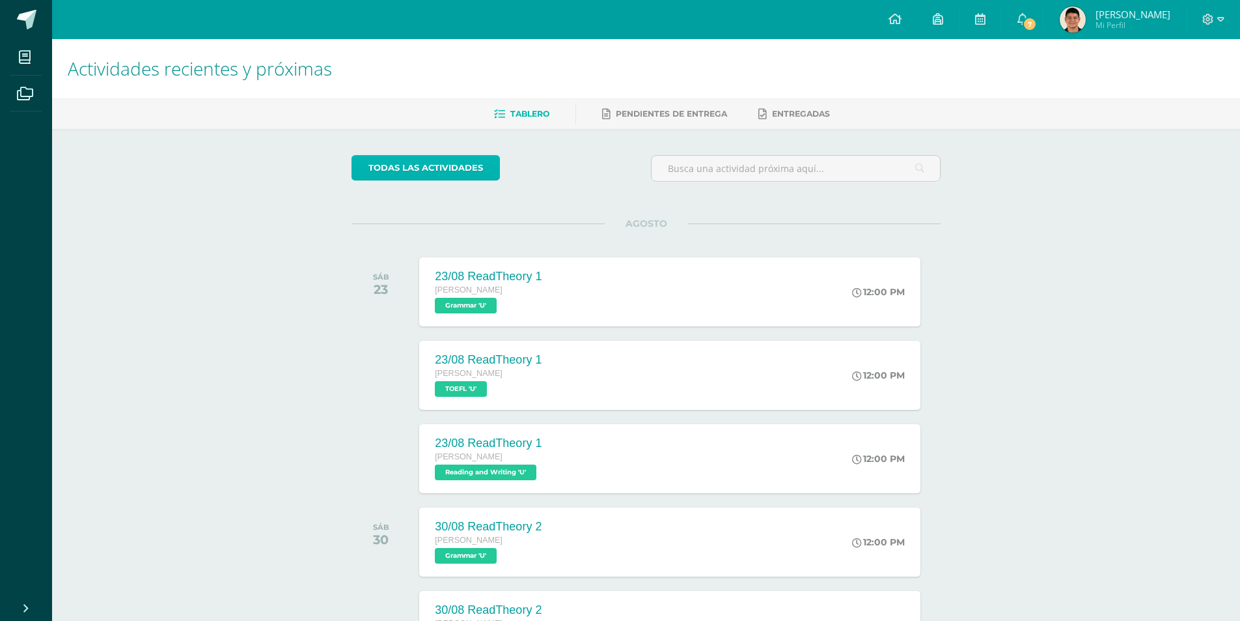
click at [429, 173] on link "todas las Actividades" at bounding box center [426, 167] width 148 height 25
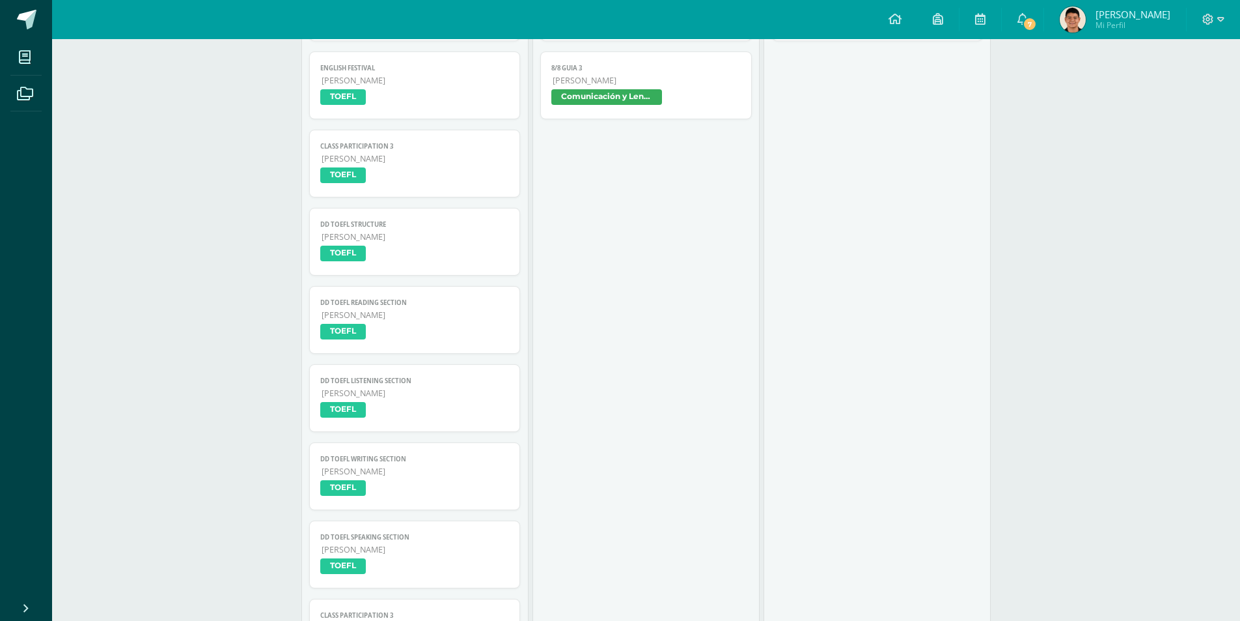
scroll to position [912, 0]
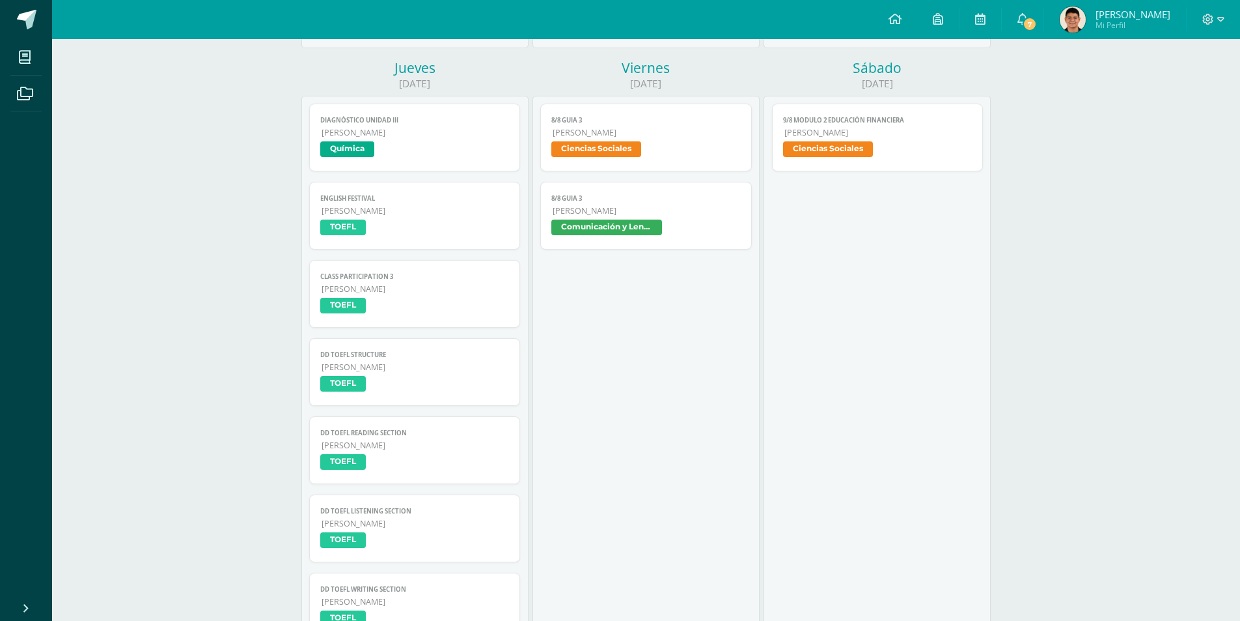
click at [636, 150] on span "Ciencias Sociales" at bounding box center [597, 149] width 90 height 16
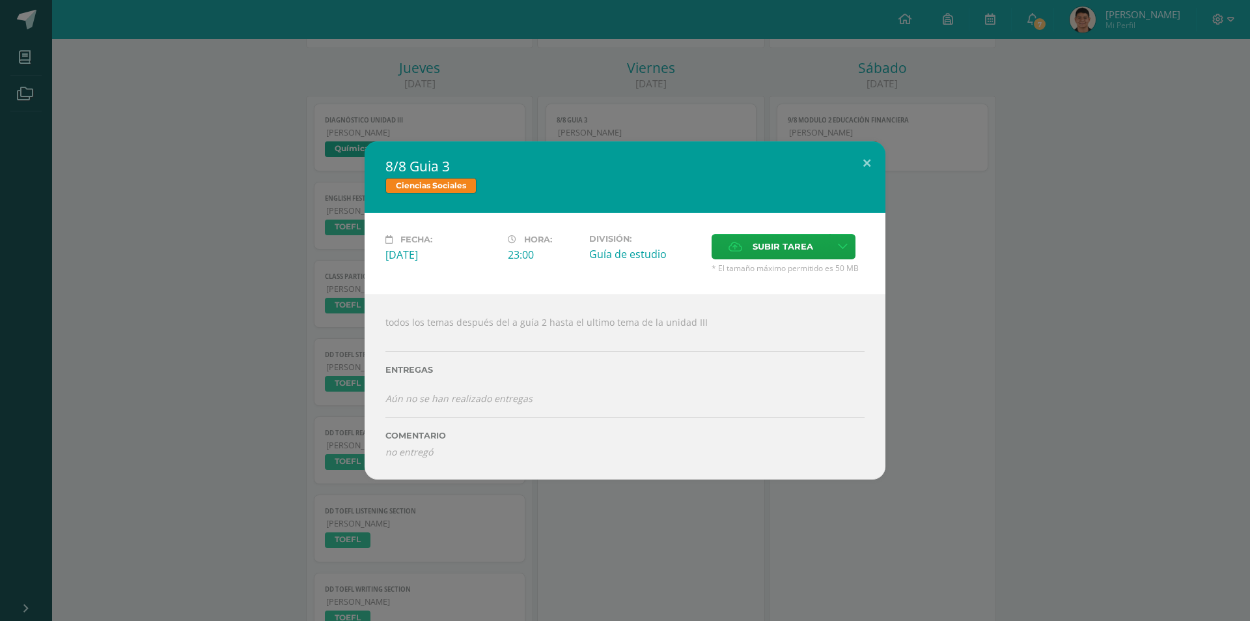
drag, startPoint x: 1077, startPoint y: 236, endPoint x: 925, endPoint y: 221, distance: 153.0
click at [1058, 228] on div "8/8 Guia 3 Ciencias Sociales Fecha: Viernes 08 de Agosto Hora: 23:00 División: …" at bounding box center [625, 310] width 1240 height 338
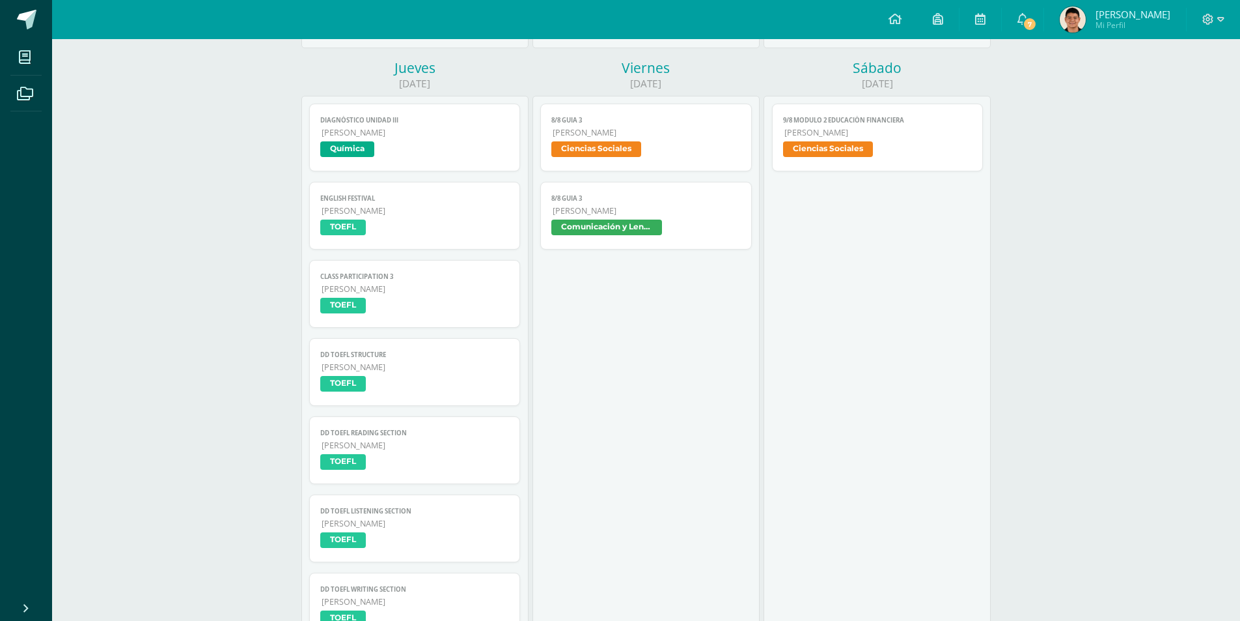
click at [591, 122] on span "8/8 Guia 3" at bounding box center [646, 120] width 189 height 8
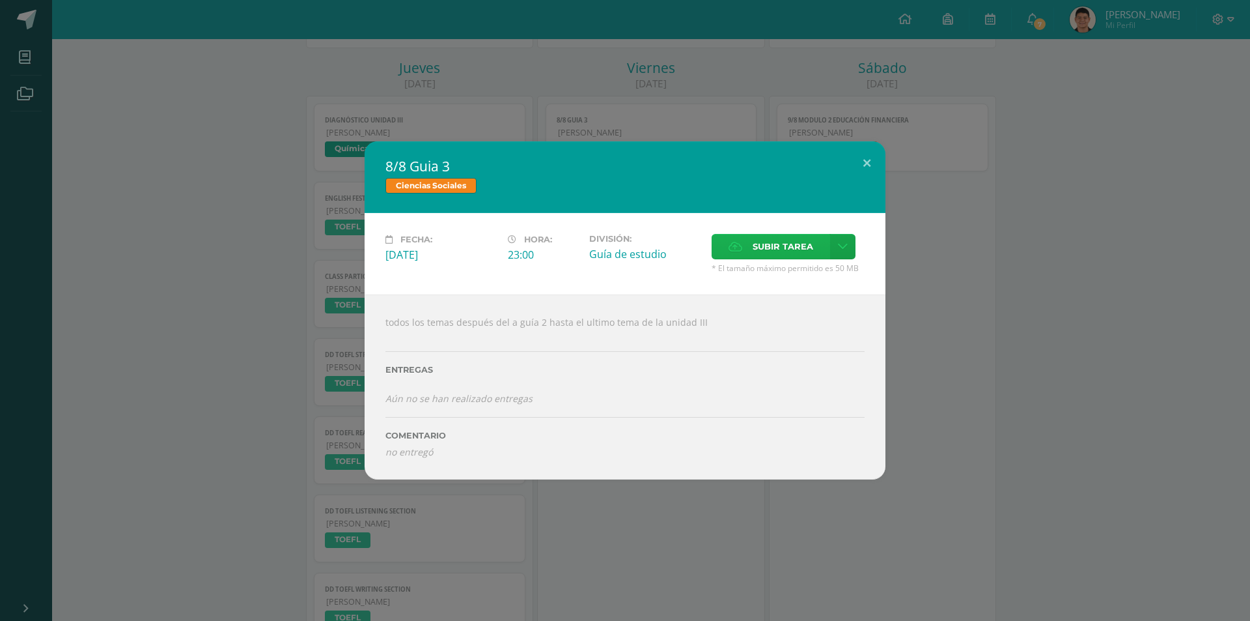
click at [751, 242] on label "Subir tarea" at bounding box center [771, 246] width 119 height 25
click at [0, 0] on input "Subir tarea" at bounding box center [0, 0] width 0 height 0
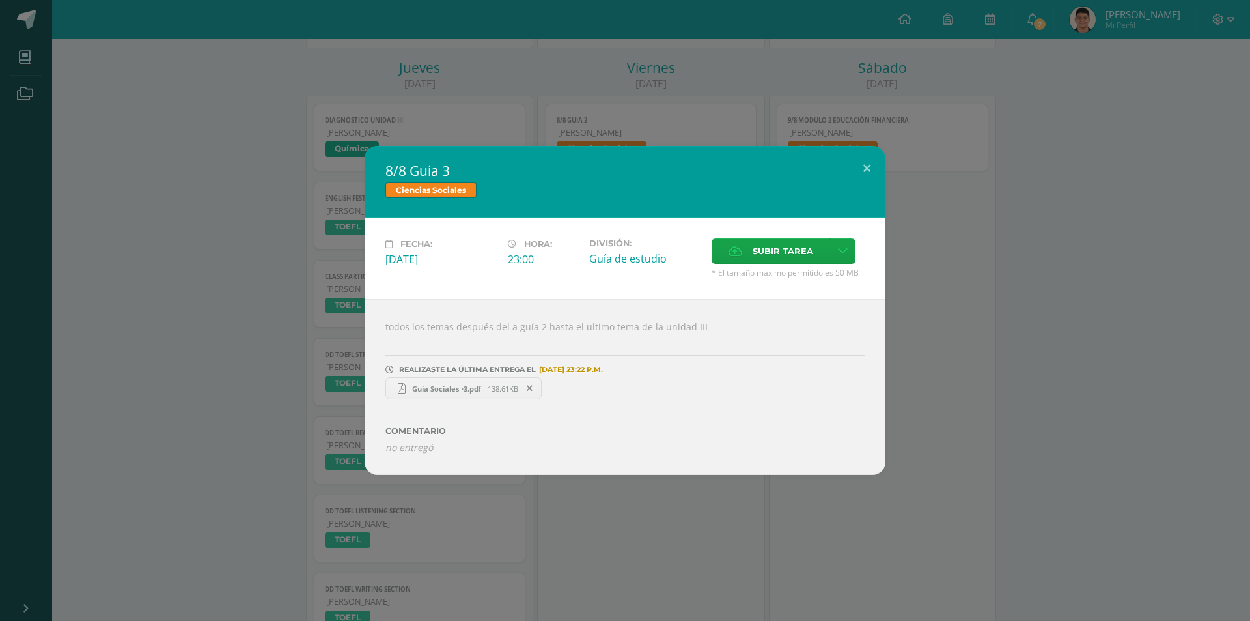
click at [1083, 304] on div "8/8 Guia 3 Ciencias Sociales Fecha: Viernes 08 de Agosto Hora: 23:00 División: …" at bounding box center [625, 310] width 1240 height 328
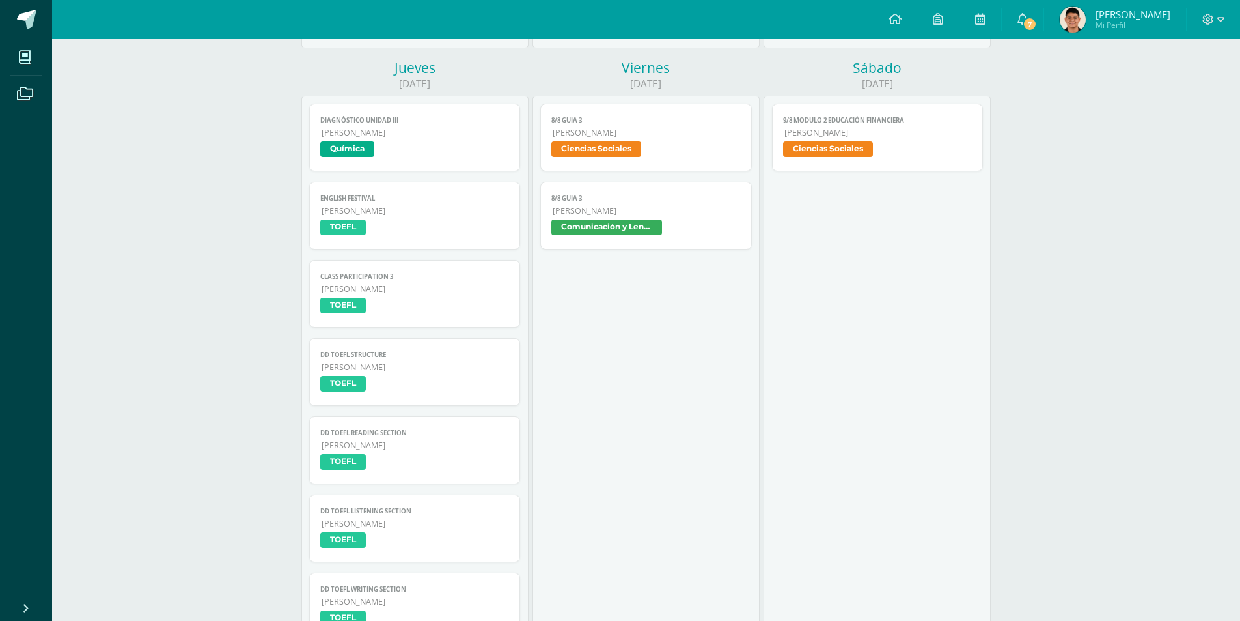
click at [613, 210] on span "[PERSON_NAME]" at bounding box center [647, 210] width 188 height 11
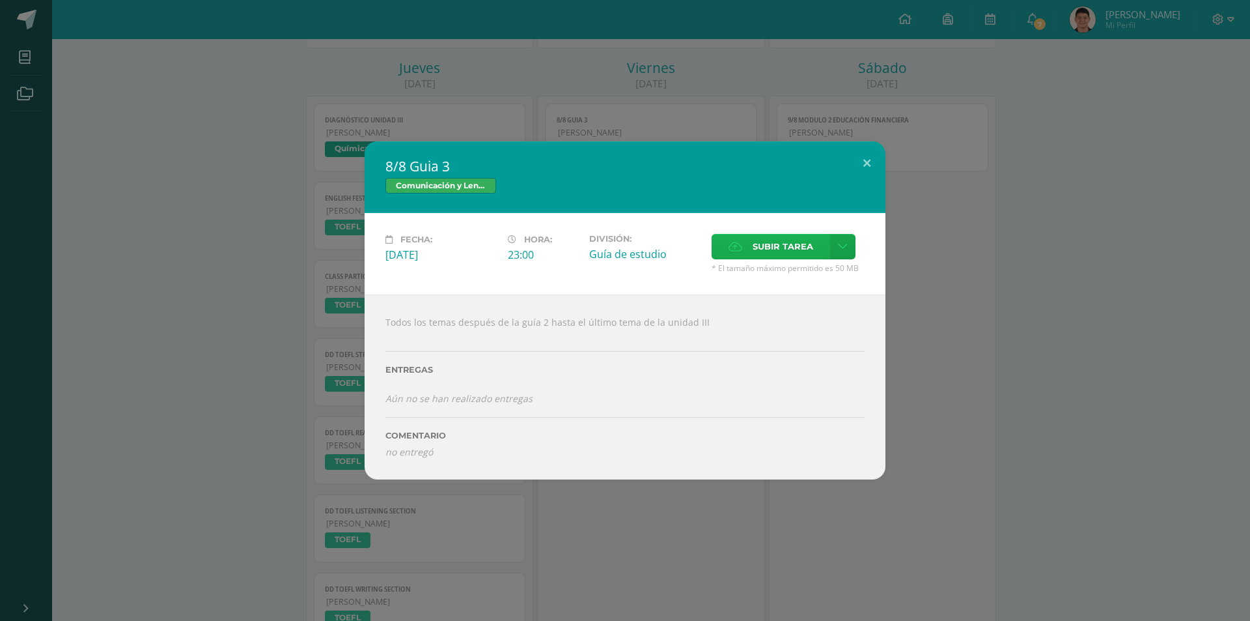
click at [744, 253] on label "Subir tarea" at bounding box center [771, 246] width 119 height 25
click at [0, 0] on input "Subir tarea" at bounding box center [0, 0] width 0 height 0
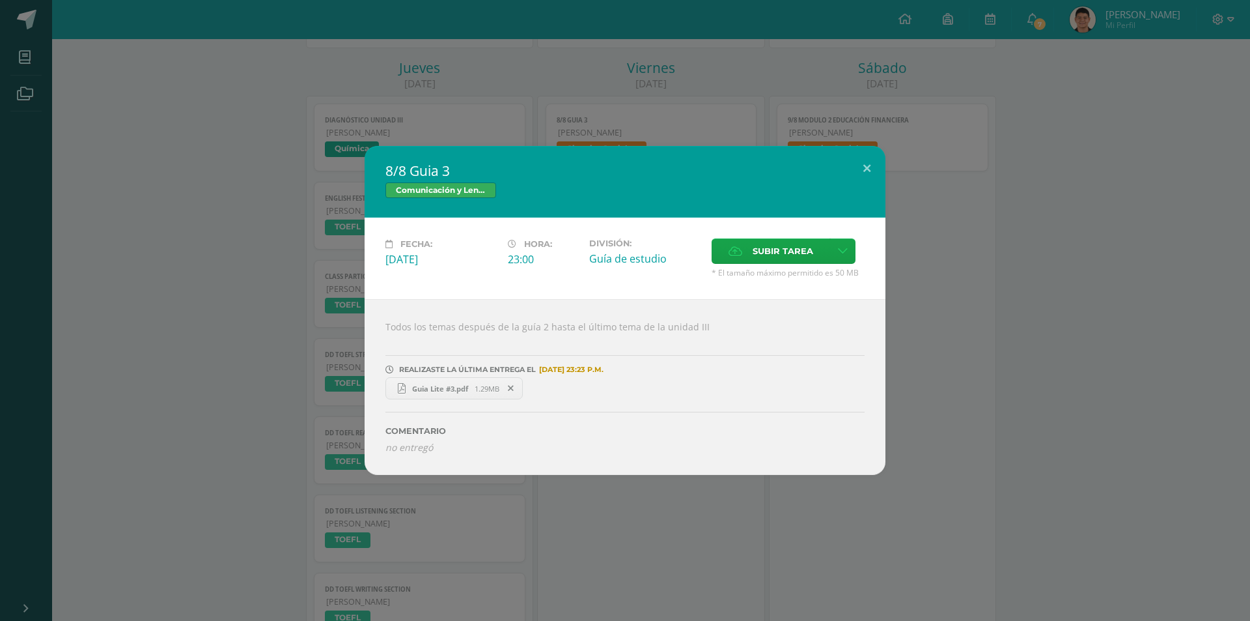
click at [1013, 372] on div "8/8 Guia 3 Comunicación y Lenguaje Fecha: Viernes 08 de Agosto Hora: 23:00 Divi…" at bounding box center [625, 310] width 1240 height 328
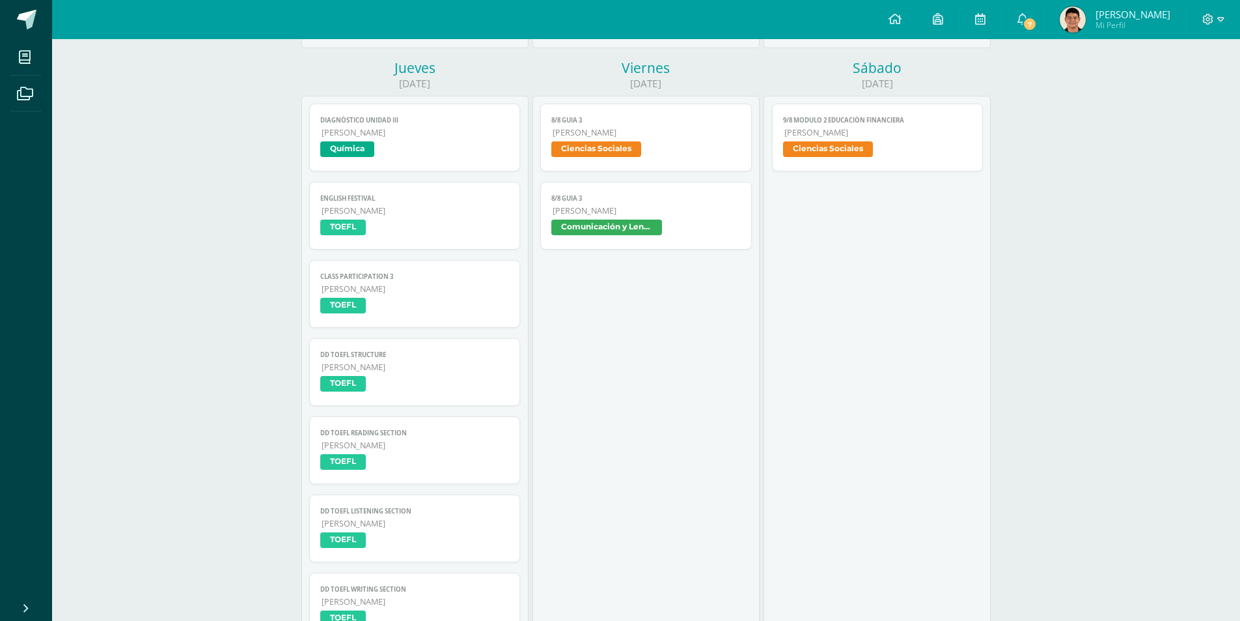
click at [836, 130] on span "[PERSON_NAME]" at bounding box center [879, 132] width 188 height 11
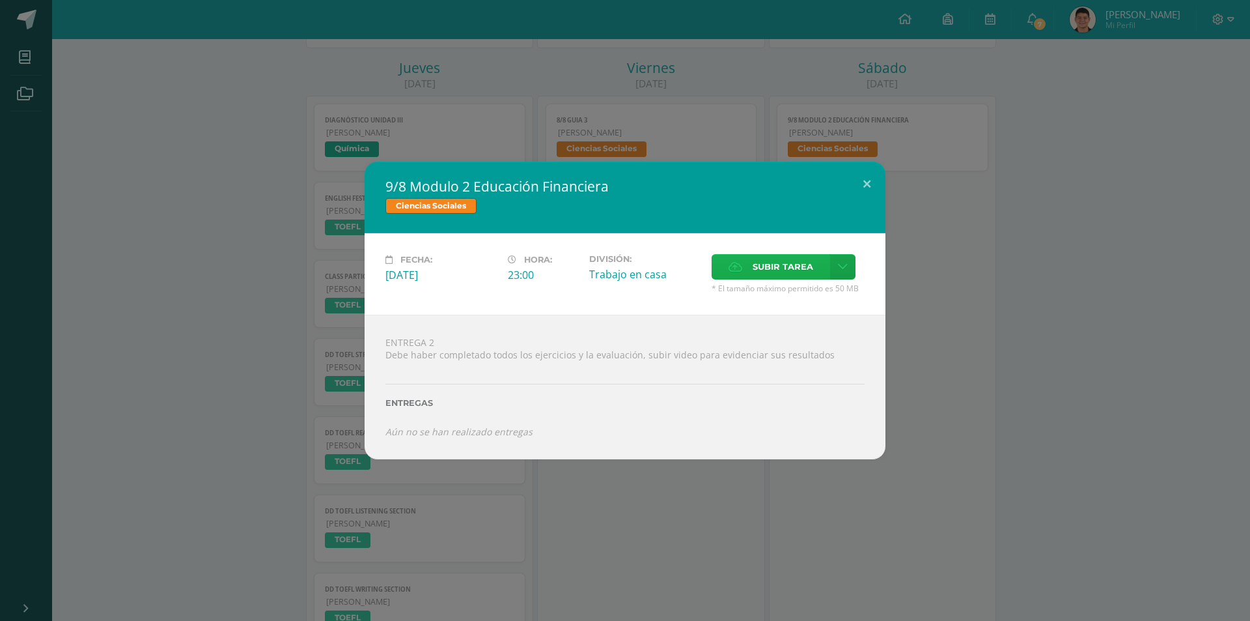
click at [753, 259] on span "Subir tarea" at bounding box center [783, 267] width 61 height 24
click at [0, 0] on input "Subir tarea" at bounding box center [0, 0] width 0 height 0
click at [733, 280] on div "Subir tarea" at bounding box center [788, 268] width 153 height 29
click at [785, 264] on span "Subir tarea" at bounding box center [783, 267] width 61 height 24
click at [0, 0] on input "Subir tarea" at bounding box center [0, 0] width 0 height 0
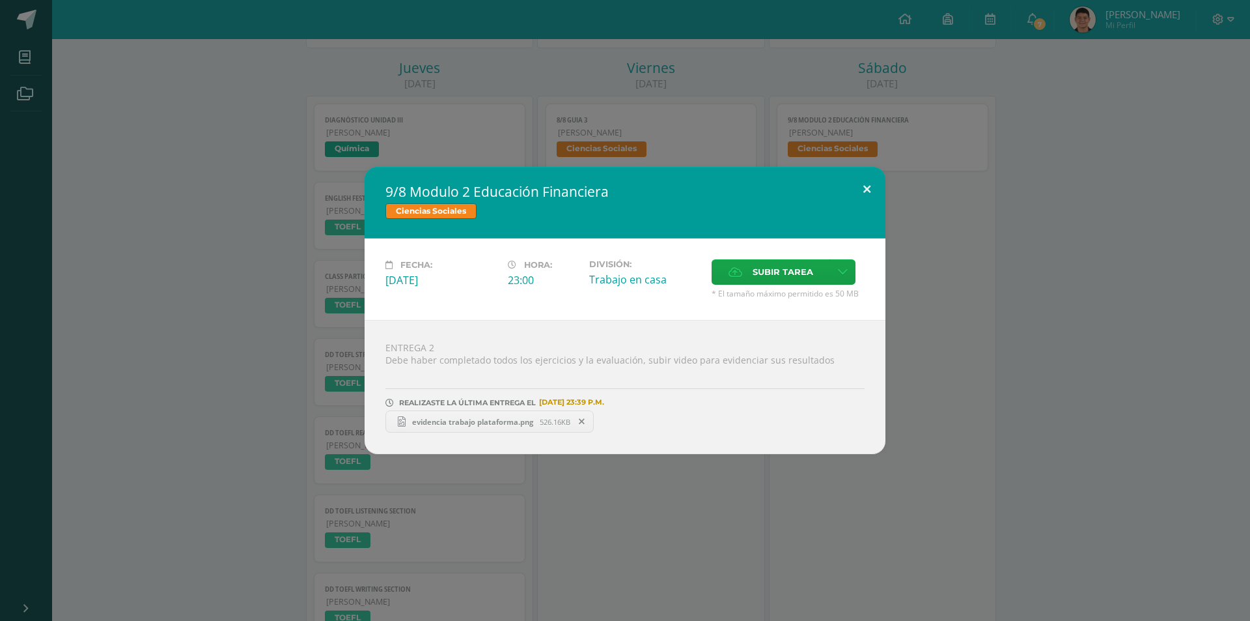
click at [871, 191] on button at bounding box center [866, 189] width 37 height 44
